Goal: Find specific page/section: Find specific page/section

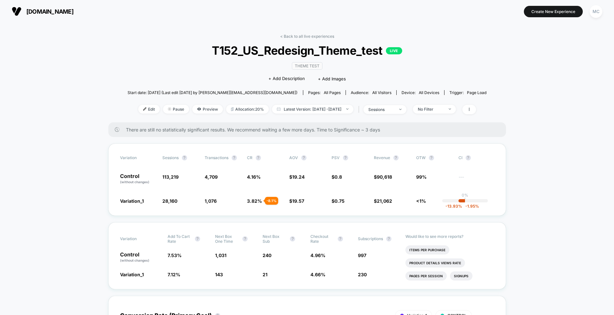
click at [205, 79] on div "Theme Test Click to edit experience details + Add Description + Add Images" at bounding box center [306, 72] width 215 height 30
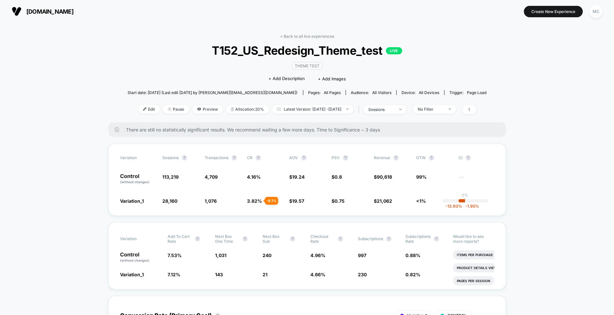
click at [154, 66] on div "< Back to all live experiences T152_US_Redesign_Theme_test LIVE Theme Test Clic…" at bounding box center [306, 78] width 359 height 88
click at [139, 70] on div "< Back to all live experiences T152_US_Redesign_Theme_test LIVE Theme Test Clic…" at bounding box center [306, 78] width 359 height 88
click at [129, 70] on div "< Back to all live experiences T152_US_Redesign_Theme_test LIVE Theme Test Clic…" at bounding box center [306, 78] width 359 height 88
drag, startPoint x: 158, startPoint y: 92, endPoint x: 470, endPoint y: 93, distance: 311.9
click at [470, 93] on div "Start date: 10/9/2025 (Last edit 10/11/2025 by maayan@visually.io) Pages: all p…" at bounding box center [306, 92] width 359 height 11
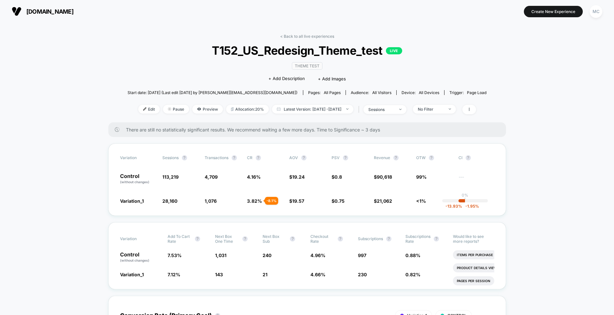
click at [471, 93] on div "Start date: 10/9/2025 (Last edit 10/11/2025 by maayan@visually.io) Pages: all p…" at bounding box center [306, 92] width 359 height 11
drag, startPoint x: 514, startPoint y: 170, endPoint x: 505, endPoint y: 173, distance: 9.3
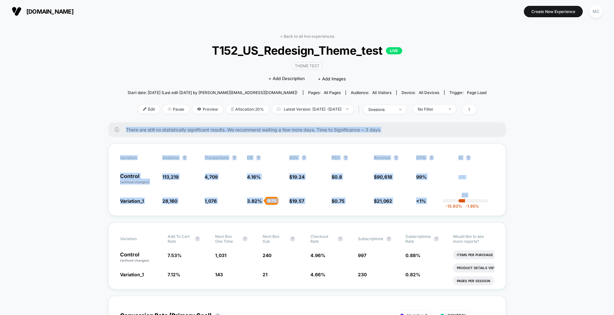
drag, startPoint x: 100, startPoint y: 96, endPoint x: 508, endPoint y: 200, distance: 421.8
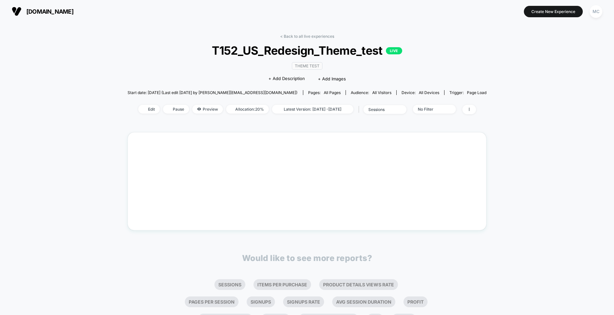
click at [541, 219] on div "< Back to all live experiences T152_US_Redesign_Theme_test LIVE Theme Test Clic…" at bounding box center [307, 185] width 614 height 324
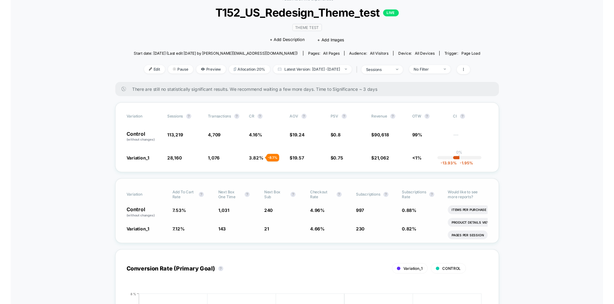
scroll to position [23, 0]
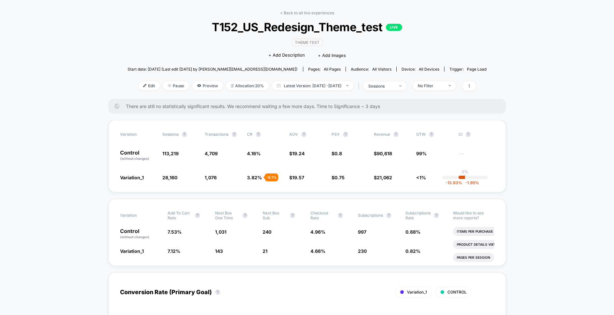
drag, startPoint x: 525, startPoint y: 201, endPoint x: 517, endPoint y: 209, distance: 11.5
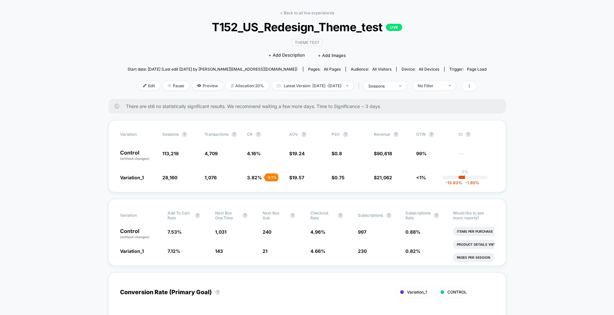
click at [480, 48] on div "< Back to all live experiences T152_US_Redesign_Theme_test LIVE Theme Test Clic…" at bounding box center [306, 54] width 359 height 88
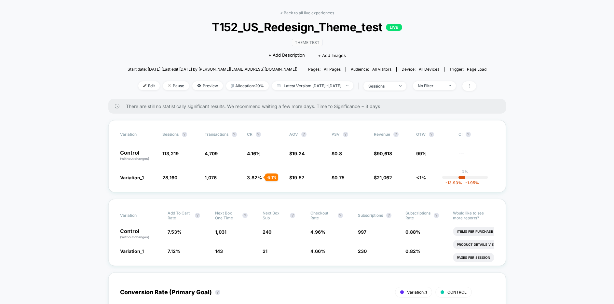
click at [477, 40] on div "< Back to all live experiences T152_US_Redesign_Theme_test LIVE Theme Test Clic…" at bounding box center [306, 54] width 359 height 88
drag, startPoint x: 570, startPoint y: 54, endPoint x: 567, endPoint y: 55, distance: 3.7
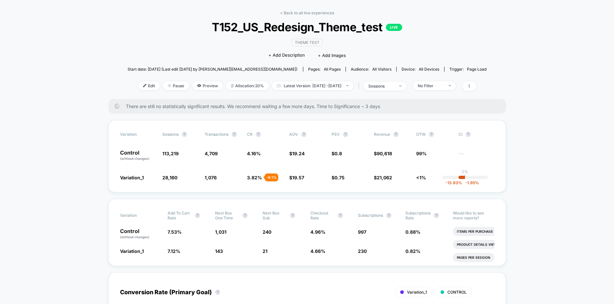
click at [475, 47] on div "< Back to all live experiences T152_US_Redesign_Theme_test LIVE Theme Test Clic…" at bounding box center [306, 54] width 359 height 88
click at [144, 53] on div "< Back to all live experiences T152_US_Redesign_Theme_test LIVE Theme Test Clic…" at bounding box center [306, 54] width 359 height 88
drag, startPoint x: 169, startPoint y: 40, endPoint x: 162, endPoint y: 37, distance: 7.5
click at [169, 40] on div "< Back to all live experiences T152_US_Redesign_Theme_test LIVE Theme Test Clic…" at bounding box center [306, 54] width 359 height 88
